Goal: Task Accomplishment & Management: Use online tool/utility

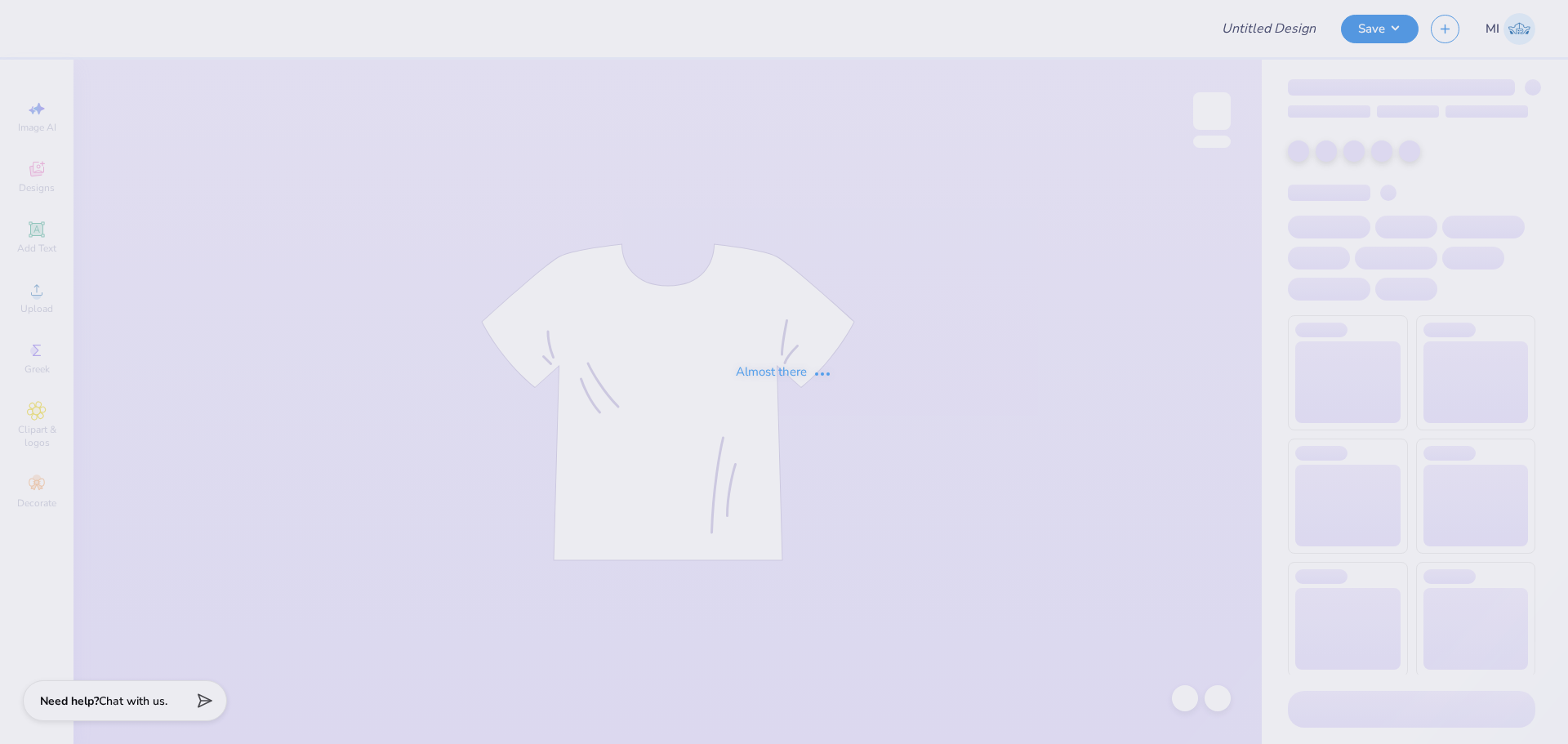
type input "vintage tridelta or no where"
type input "12"
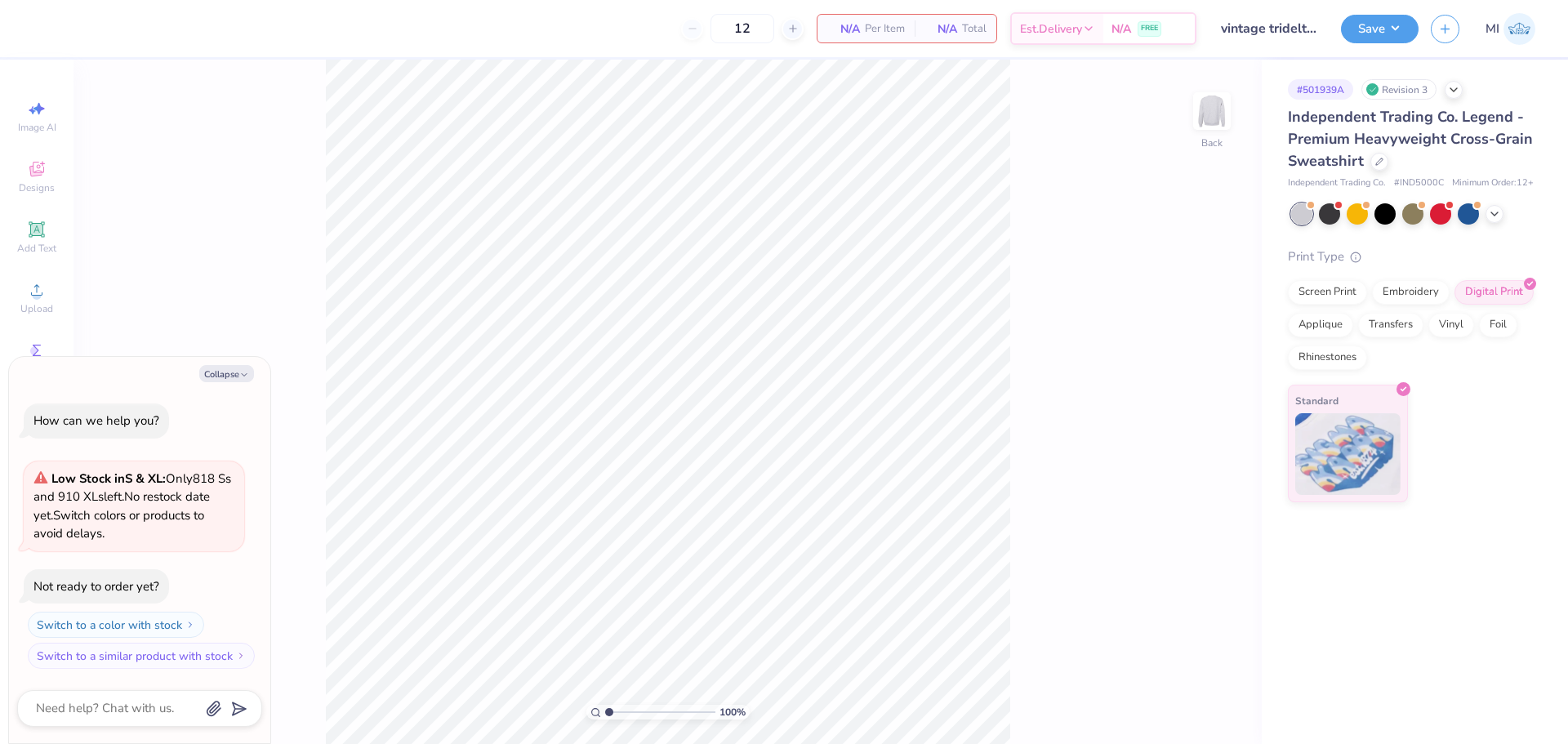
type textarea "x"
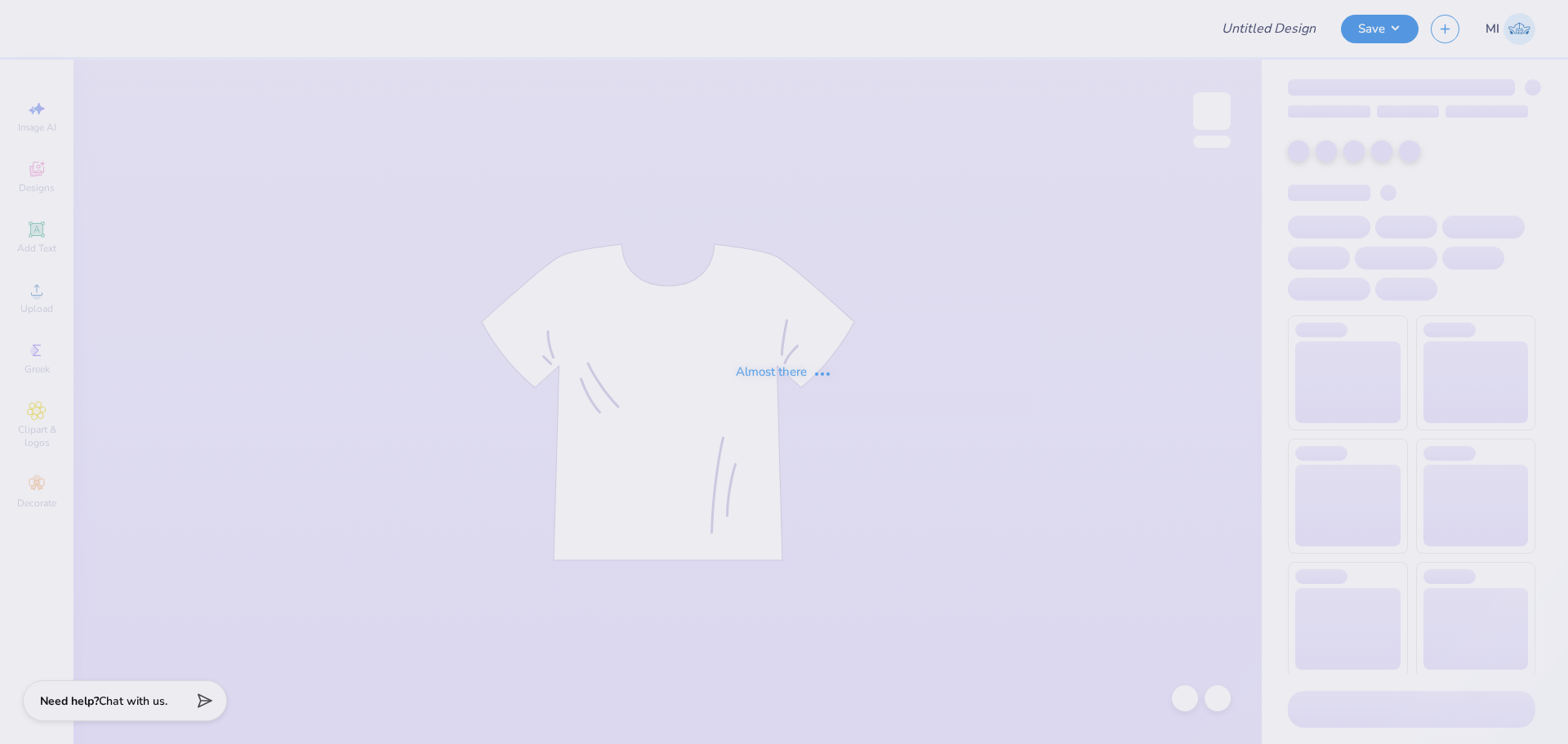
type input "Tridelt 2025"
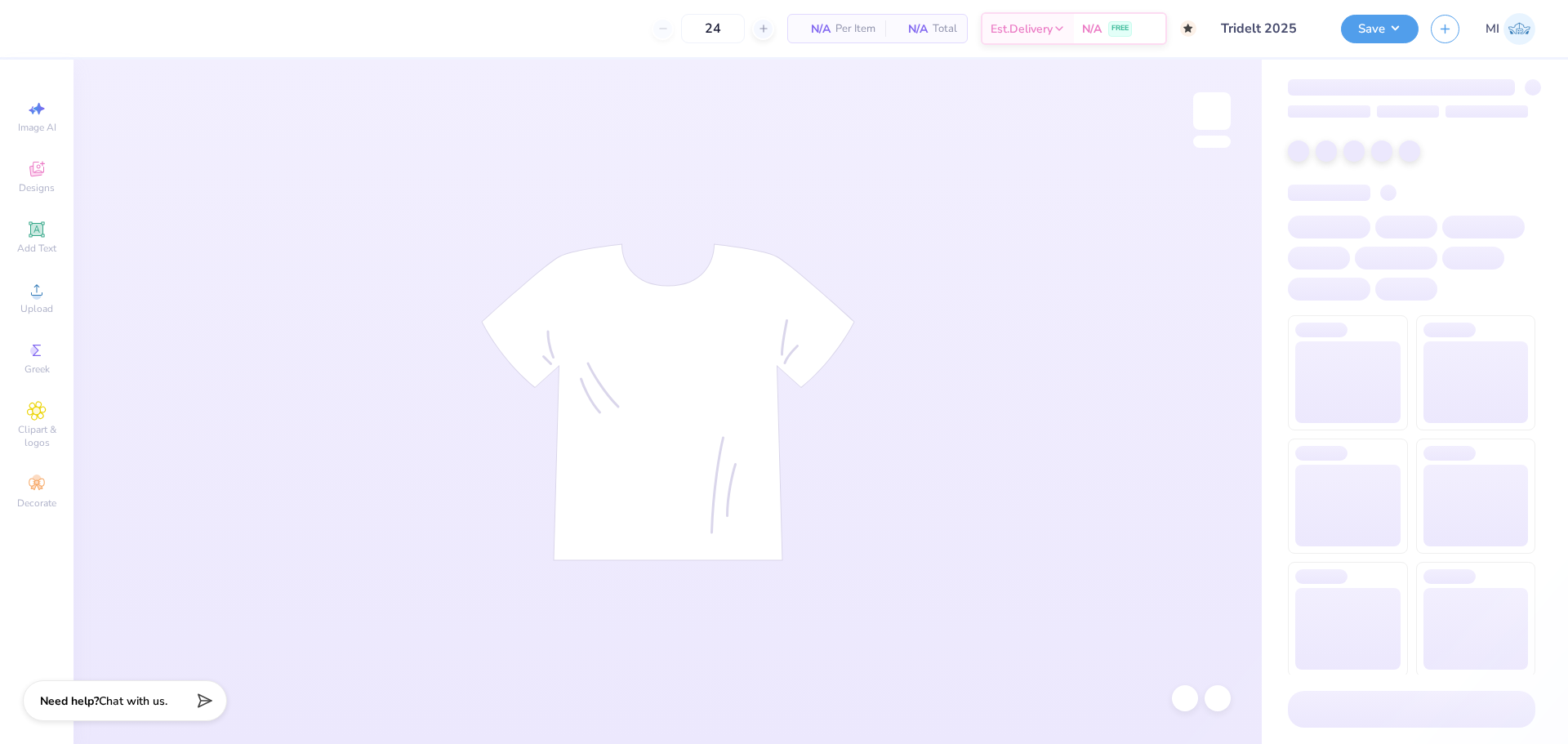
type input "50"
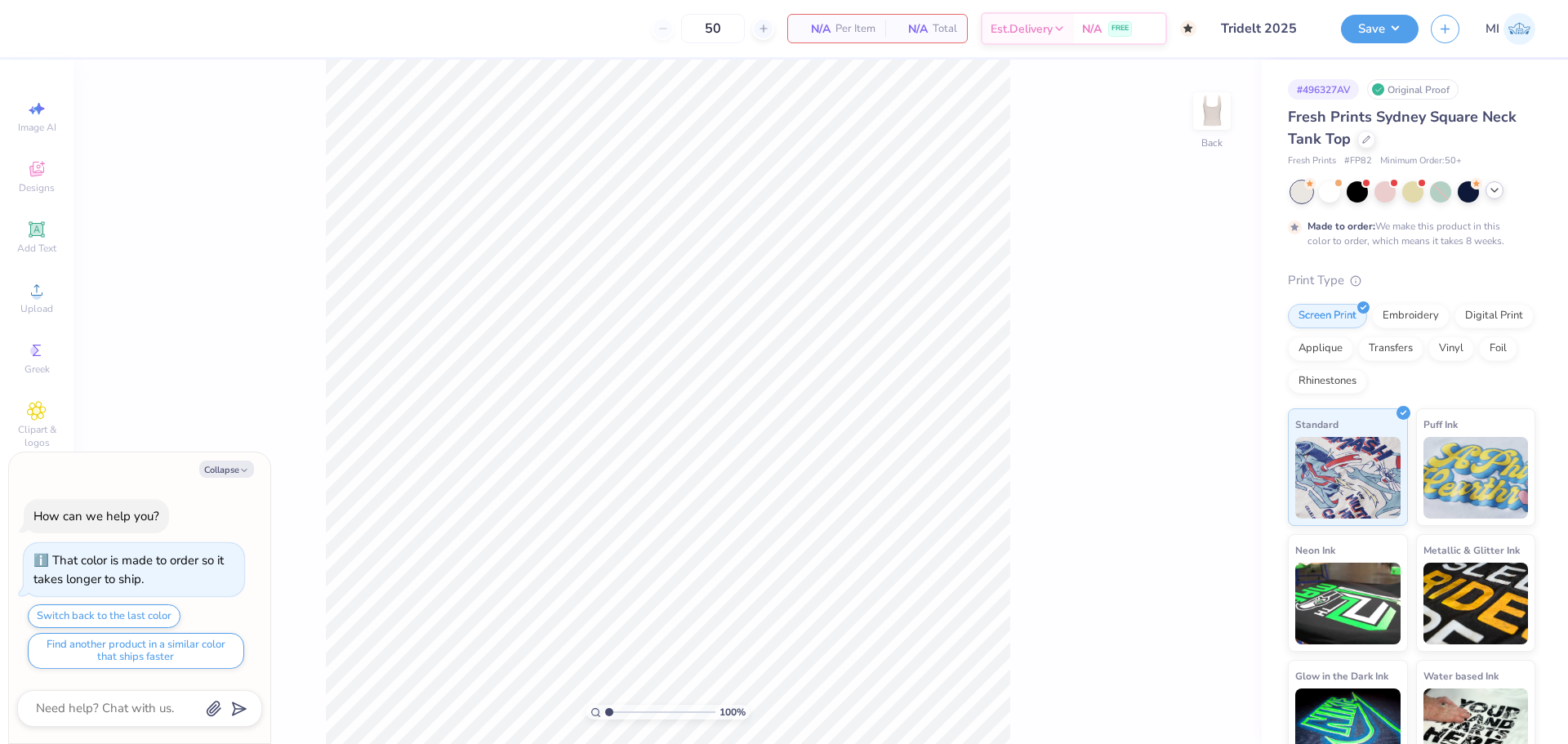
click at [1495, 198] on div at bounding box center [1494, 190] width 18 height 18
type textarea "x"
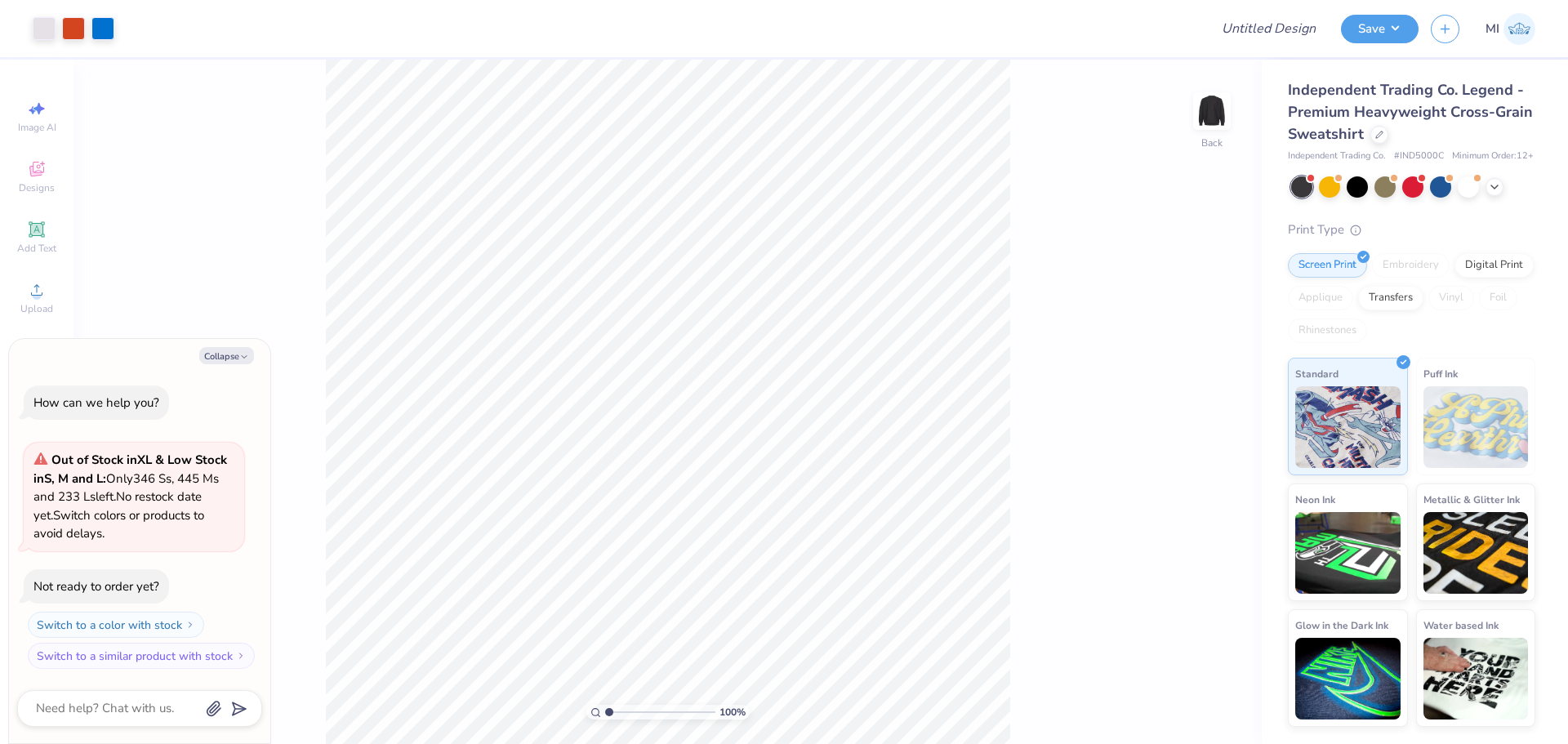
type textarea "x"
type input "1.64913377760655"
type textarea "x"
type input "1.64913377760655"
type textarea "x"
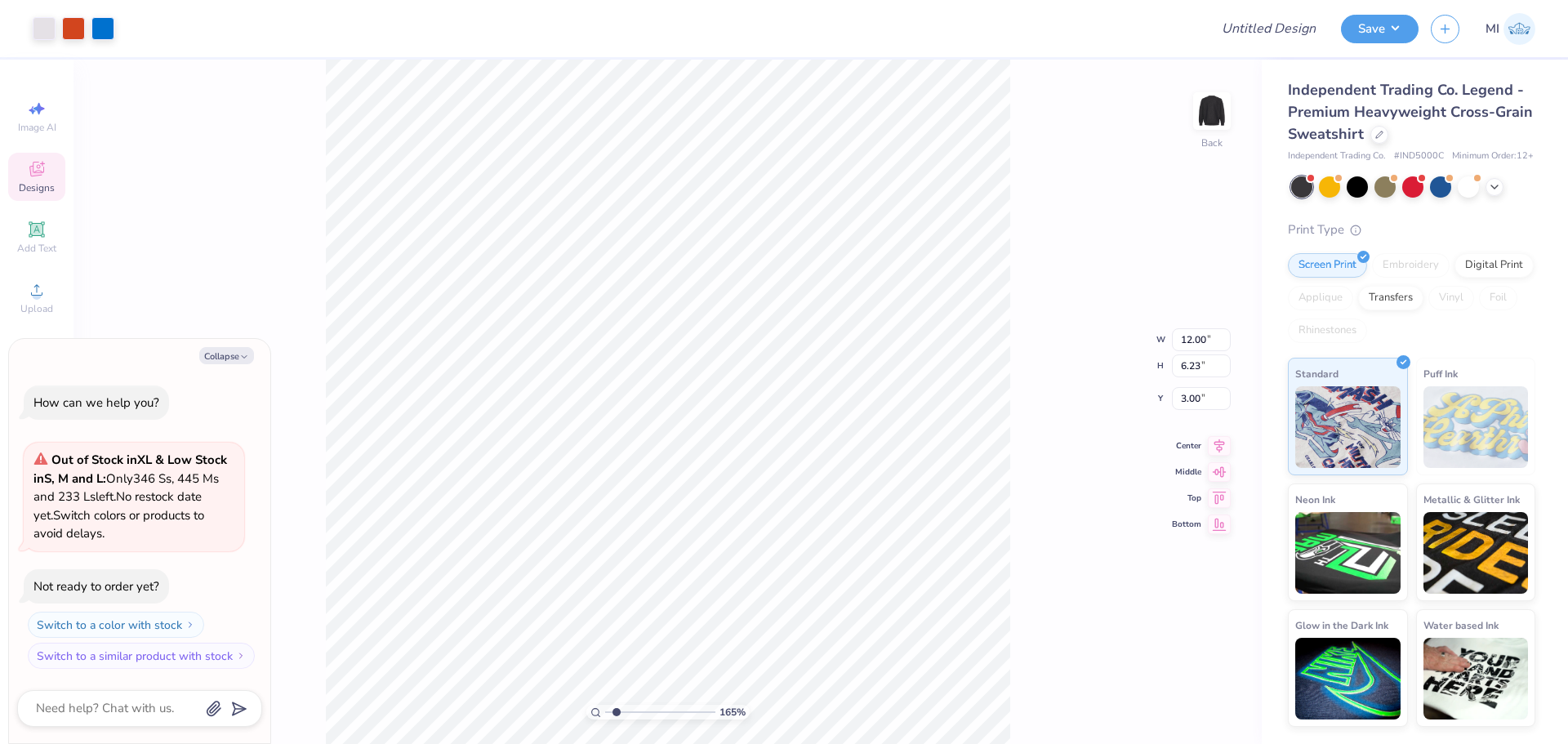
type input "1.64913377760655"
type textarea "x"
type input "5.12"
type input "1.59"
type input "3.65"
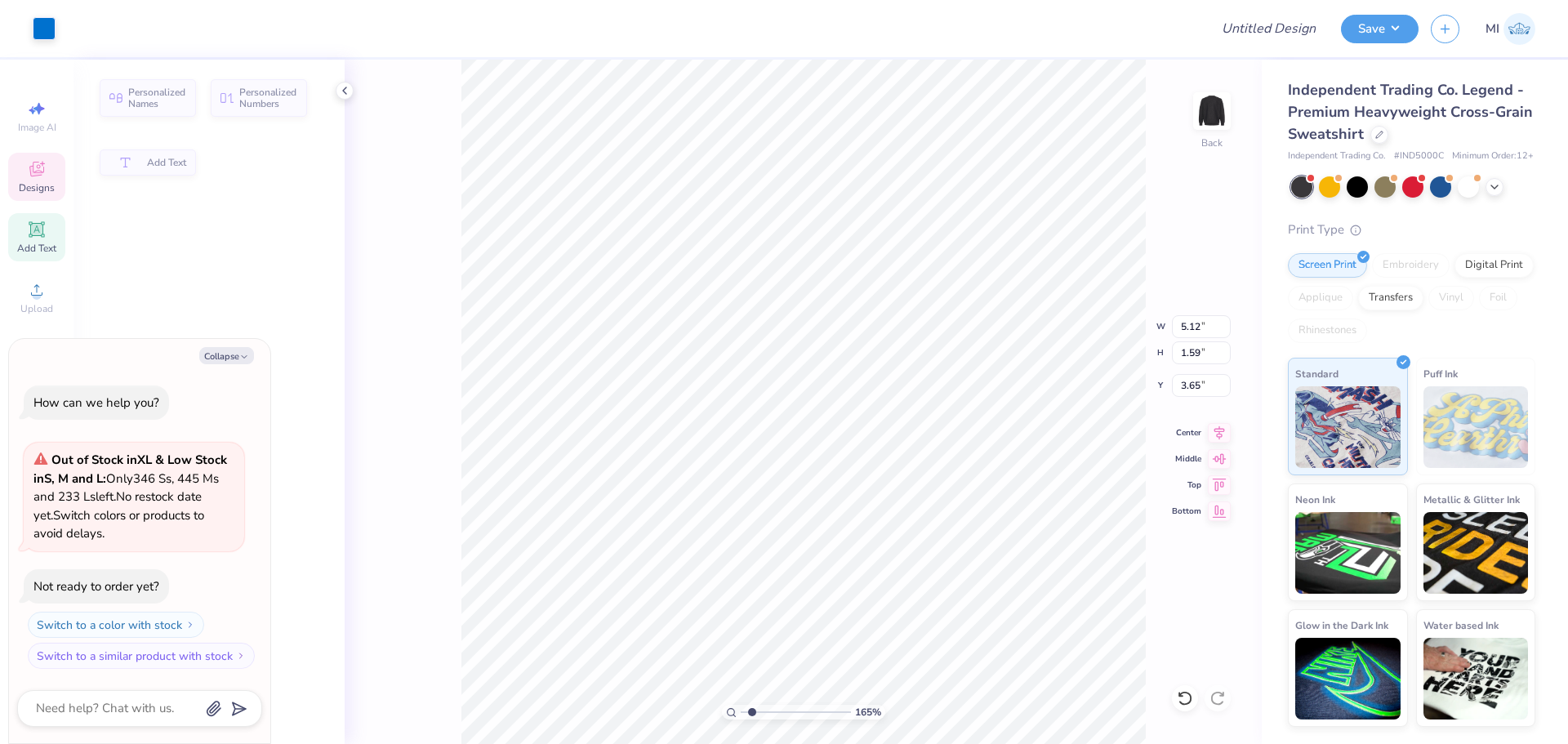
type textarea "x"
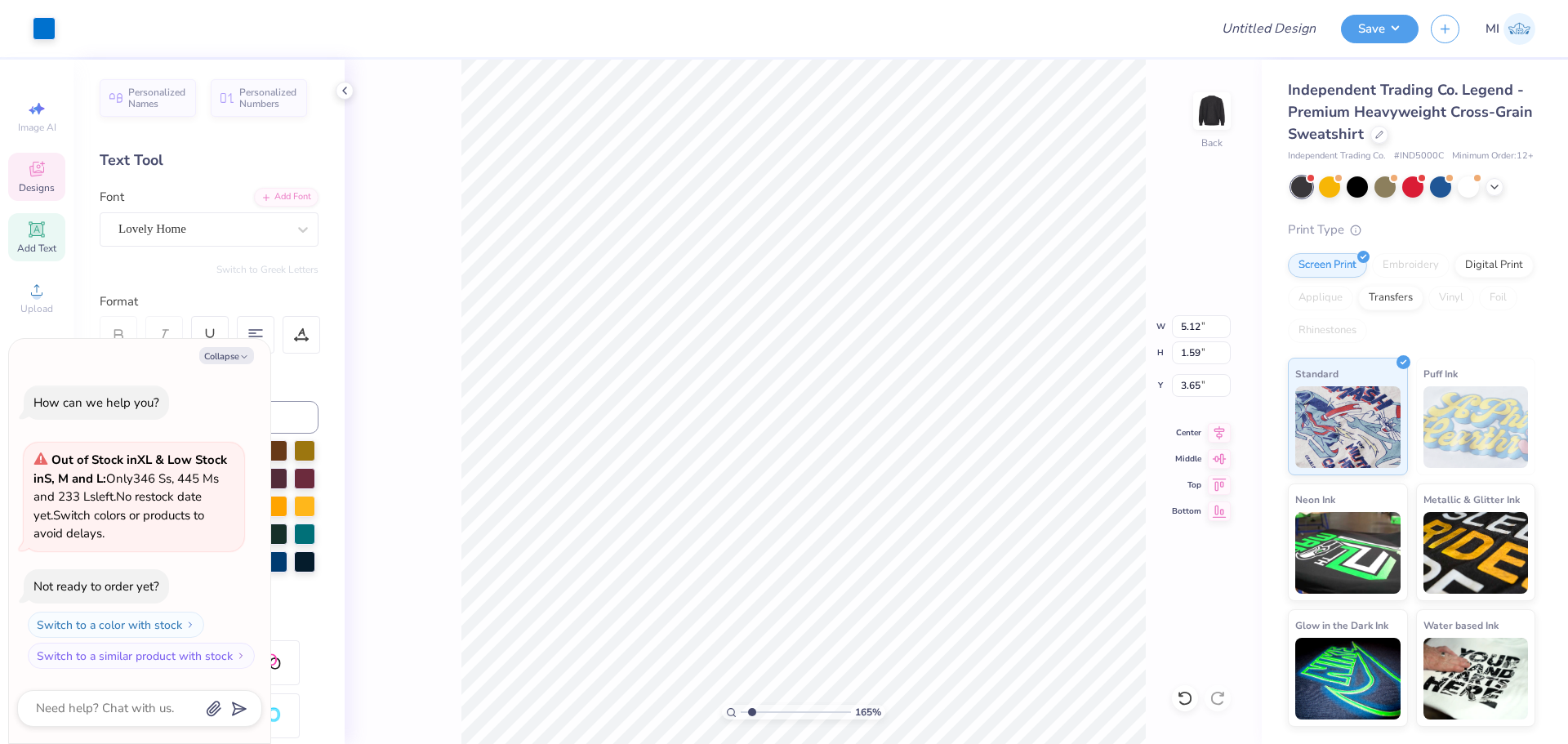
scroll to position [14, 2]
type input "1.64913377760655"
type textarea "x"
type input "1.64913377760655"
type textarea "x"
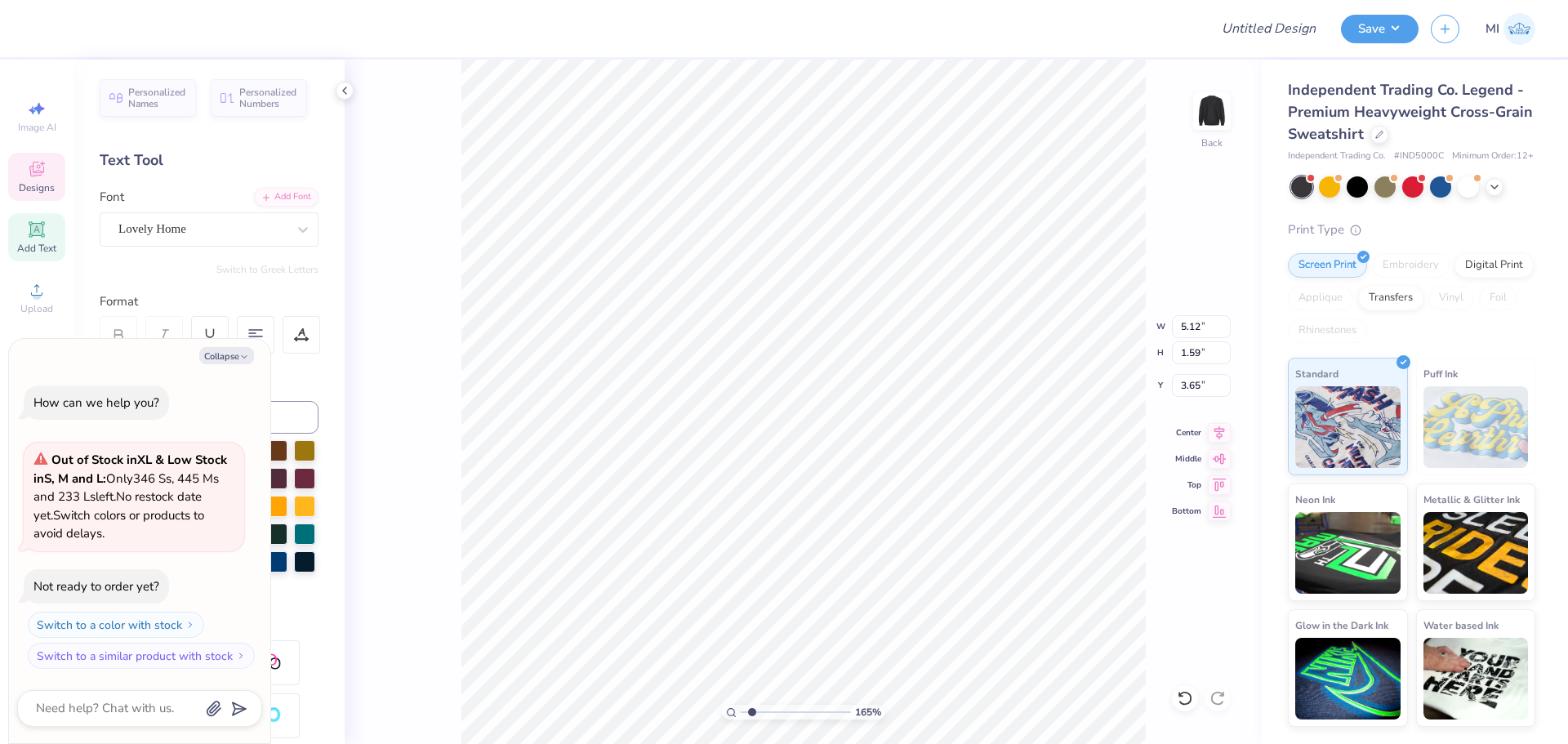
type input "5.09"
type input "0.61"
type input "3.00"
type input "1.64913377760655"
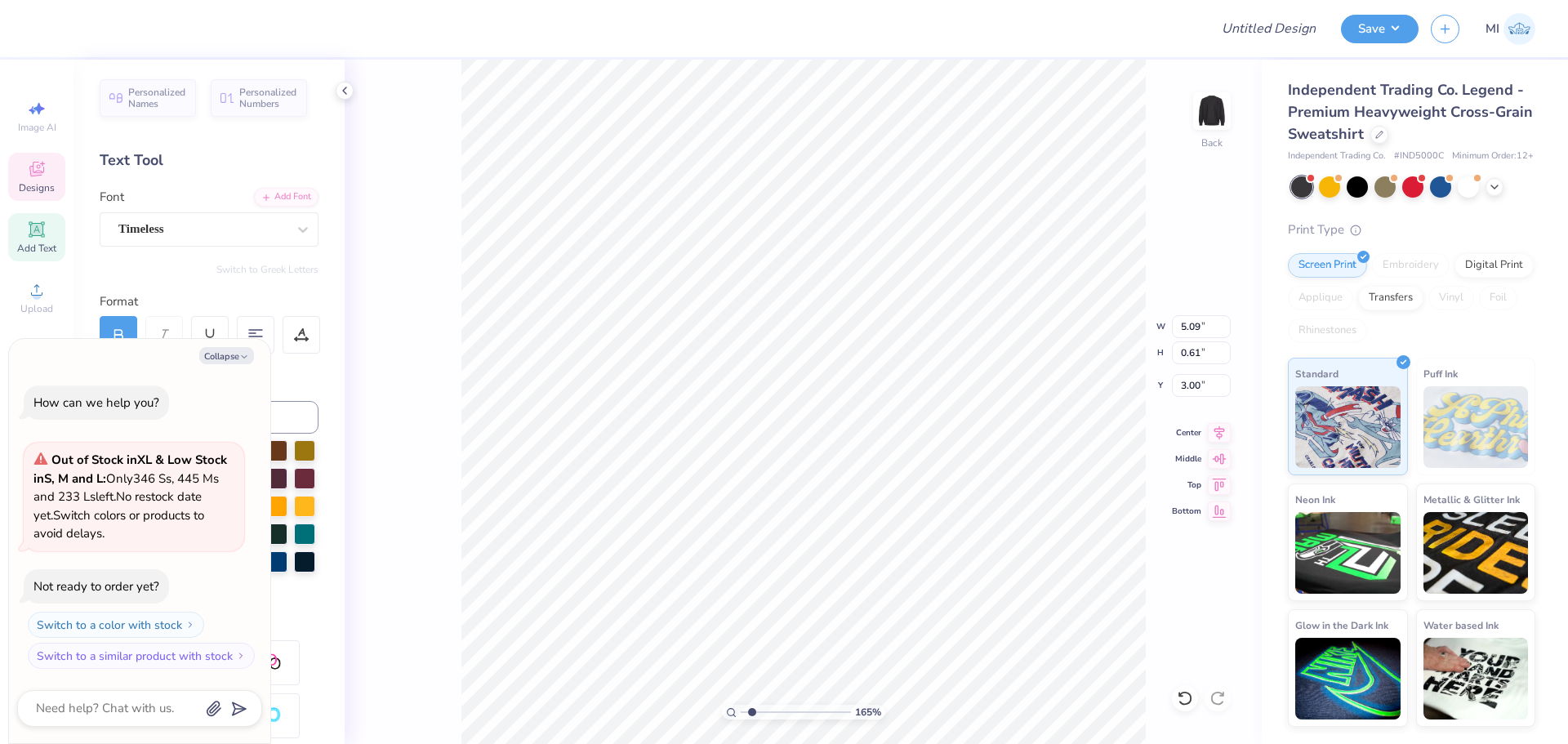
type textarea "x"
type input "1.42"
type input "0.48"
type input "5.51"
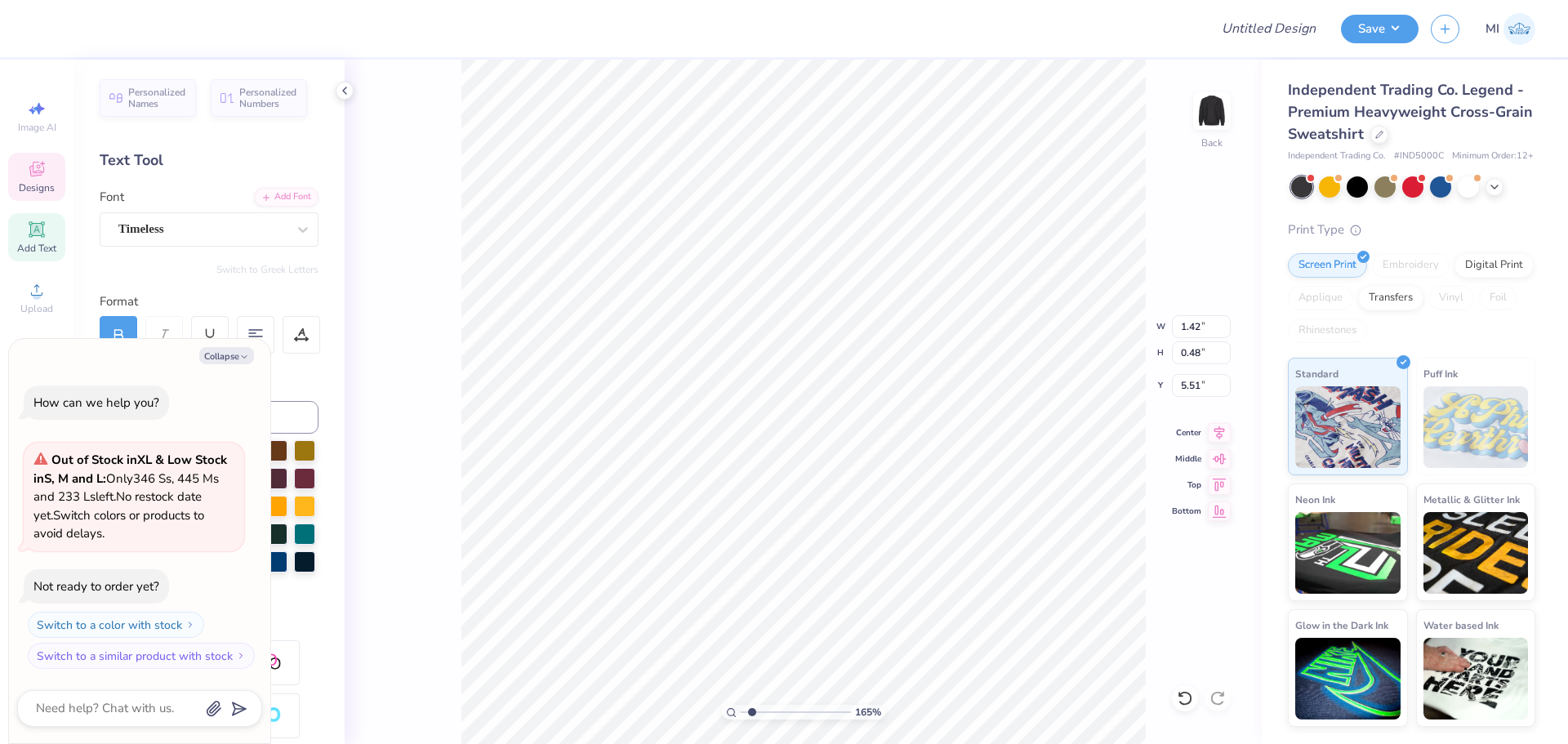
type input "1.64913377760655"
type textarea "x"
type input "11.36"
type input "4.40"
type input "4.82"
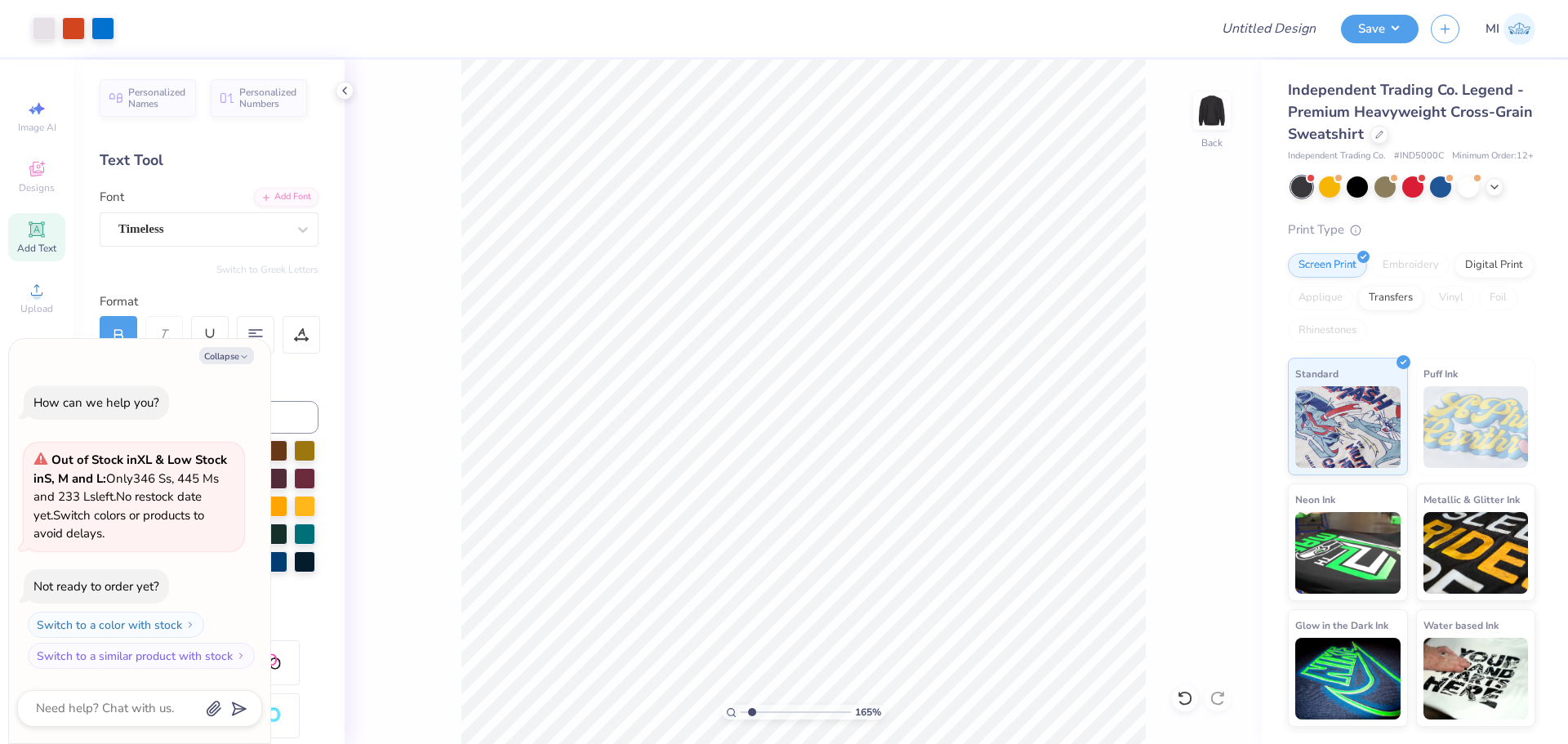
type input "1.64913377760655"
type textarea "x"
type input "1.64913377760655"
type textarea "x"
type input "1.64913377760655"
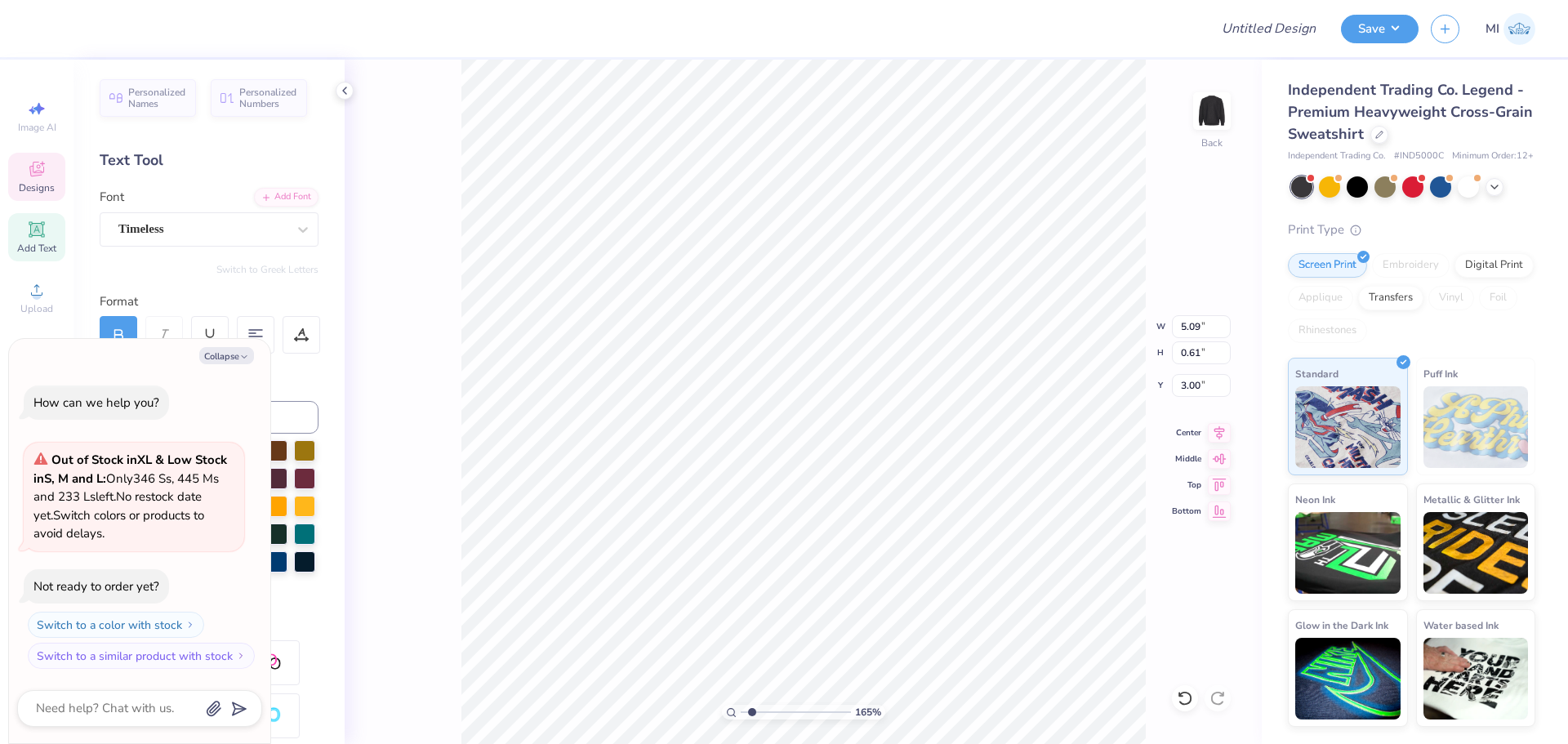
type textarea "x"
type input "1.64913377760655"
type textarea "x"
